Goal: Navigation & Orientation: Go to known website

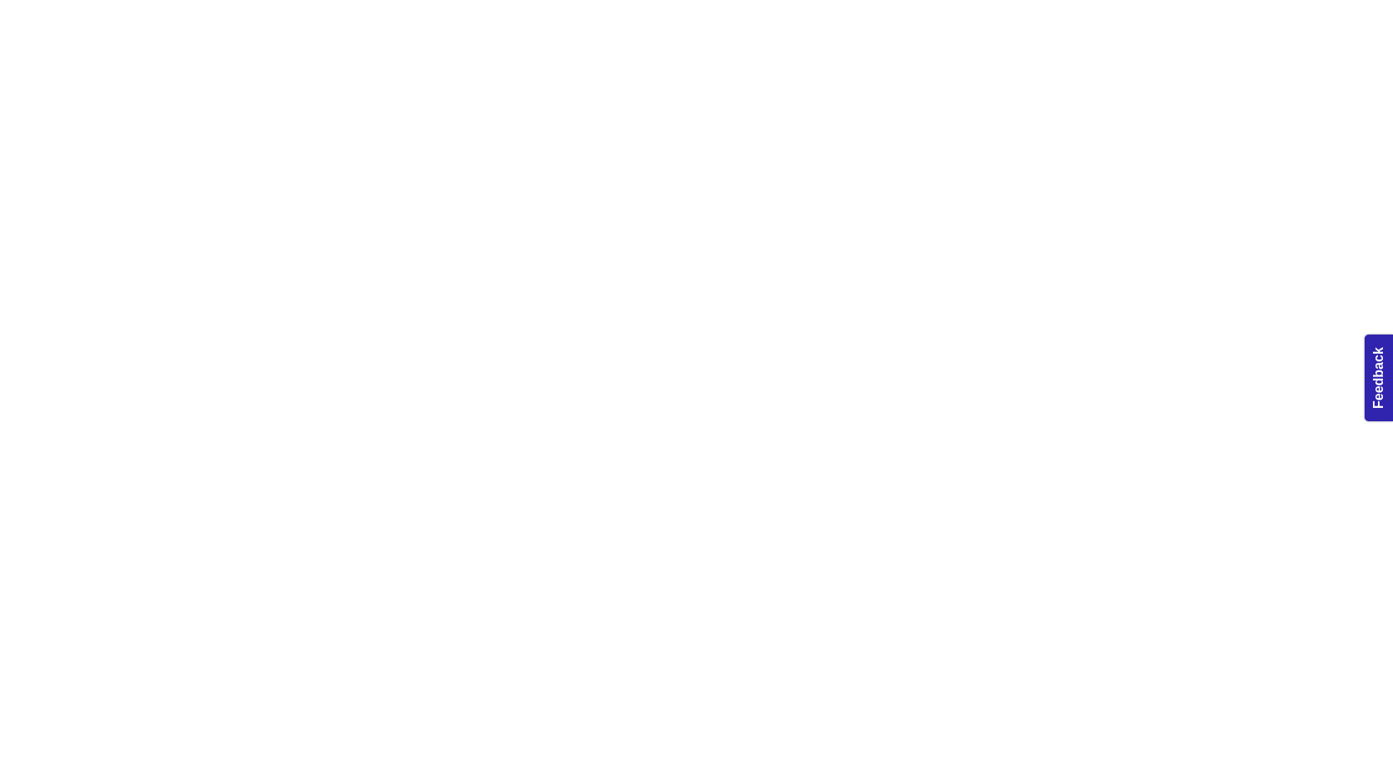
click at [834, 0] on html at bounding box center [696, 0] width 1393 height 0
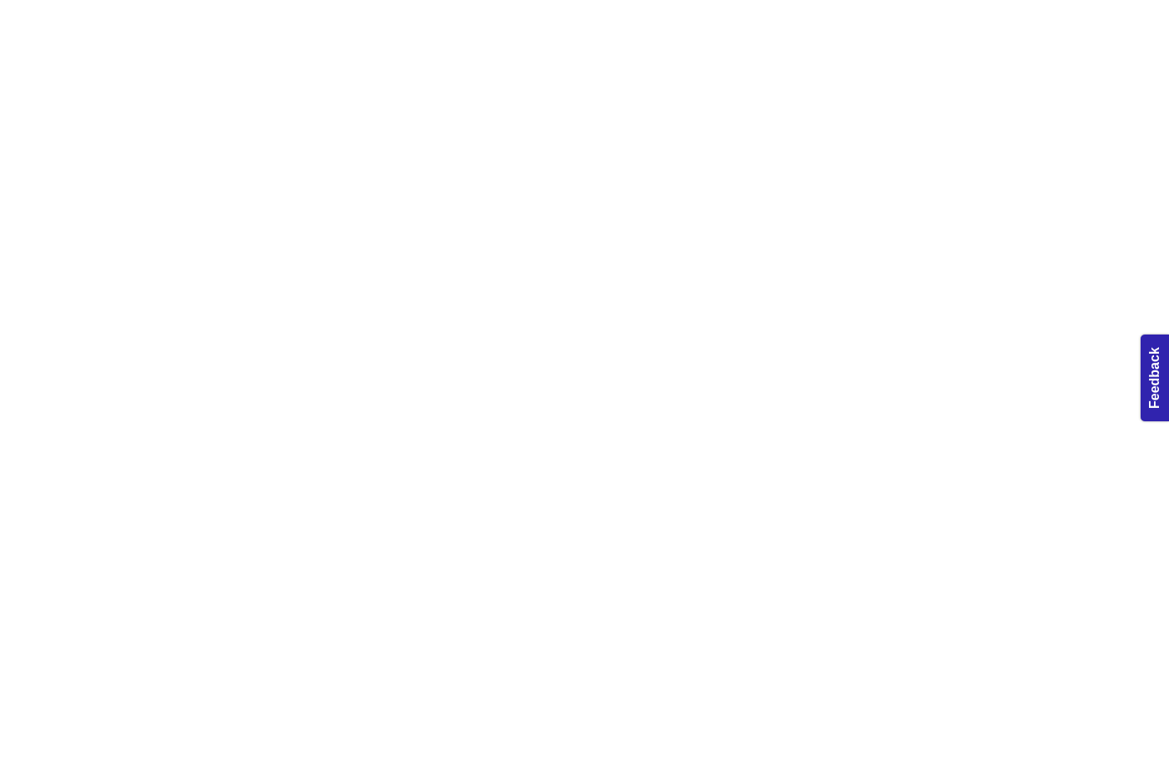
click at [618, 0] on html at bounding box center [584, 0] width 1169 height 0
